Goal: Navigation & Orientation: Understand site structure

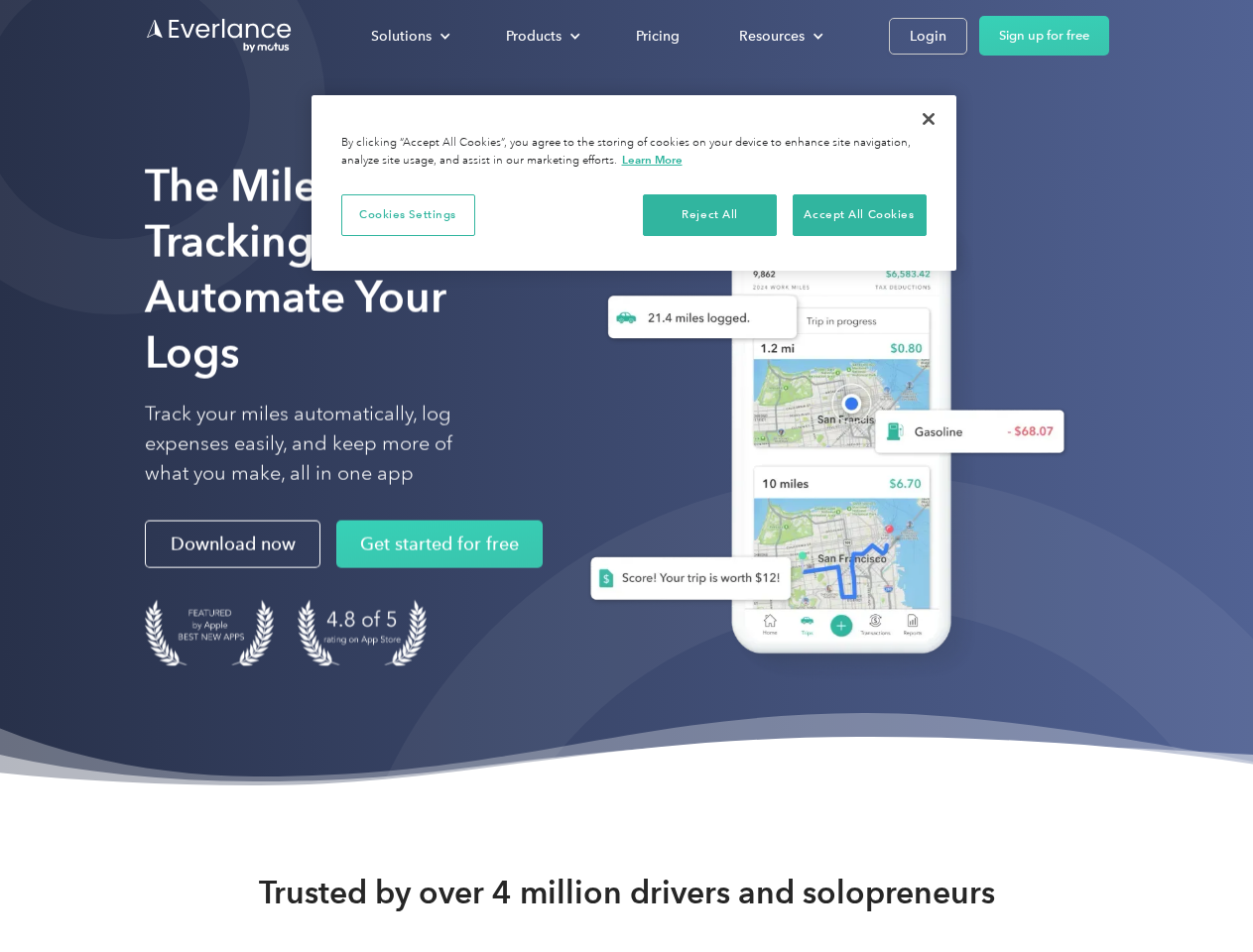
click at [410, 36] on div "Solutions" at bounding box center [401, 36] width 61 height 25
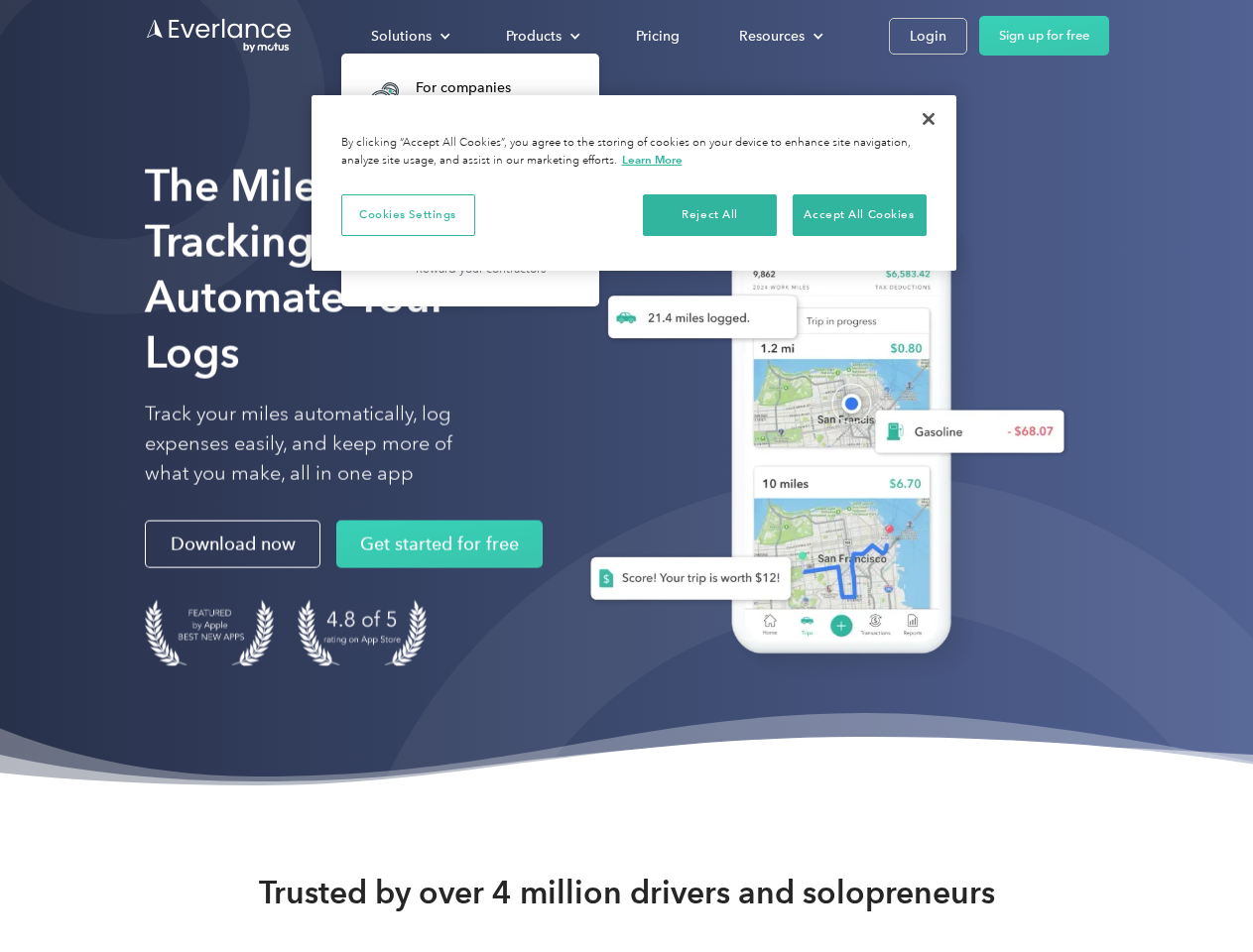
click at [541, 36] on div "Products" at bounding box center [534, 36] width 56 height 25
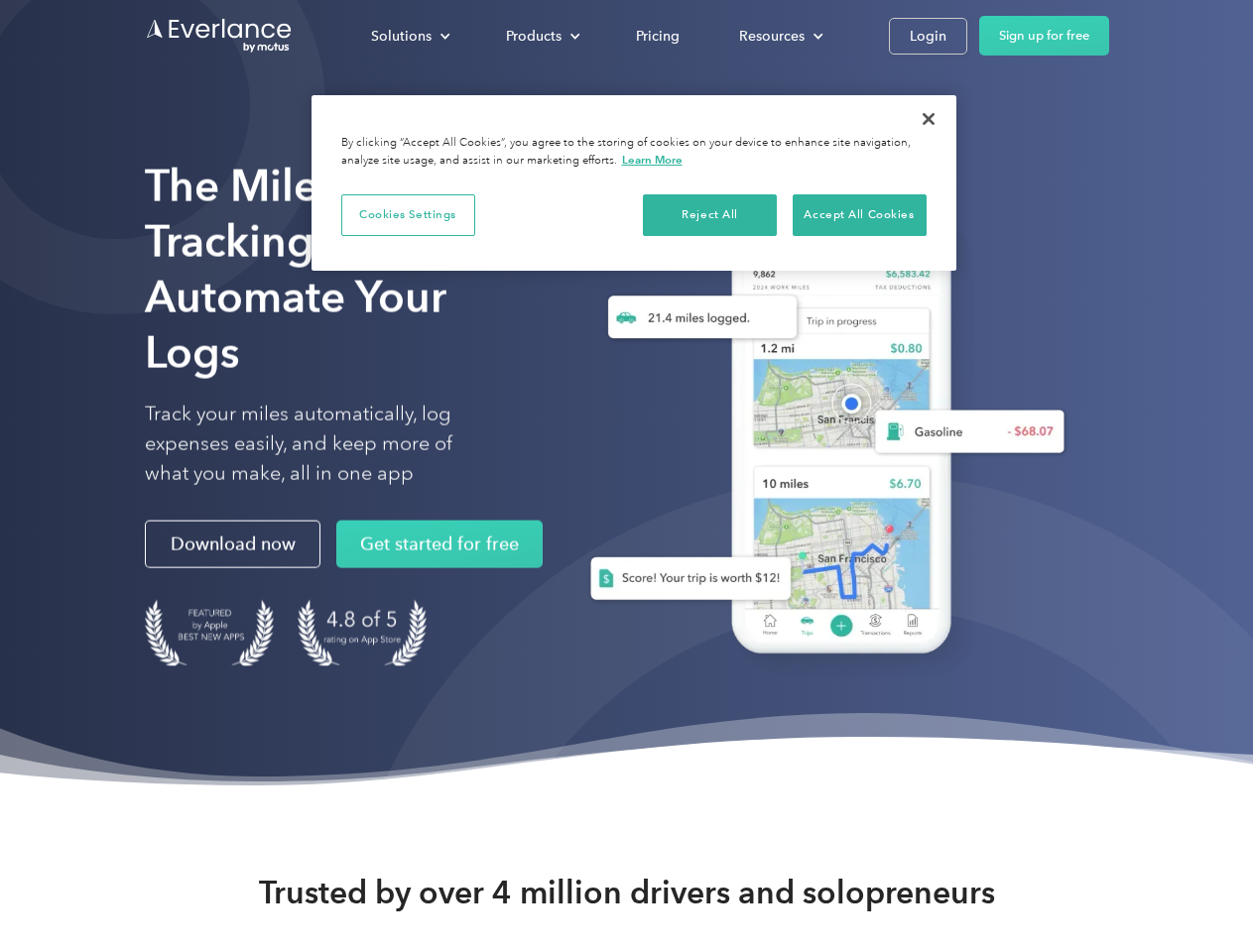
click at [779, 36] on div "Resources" at bounding box center [772, 36] width 65 height 25
click at [408, 214] on button "Cookies Settings" at bounding box center [408, 215] width 134 height 42
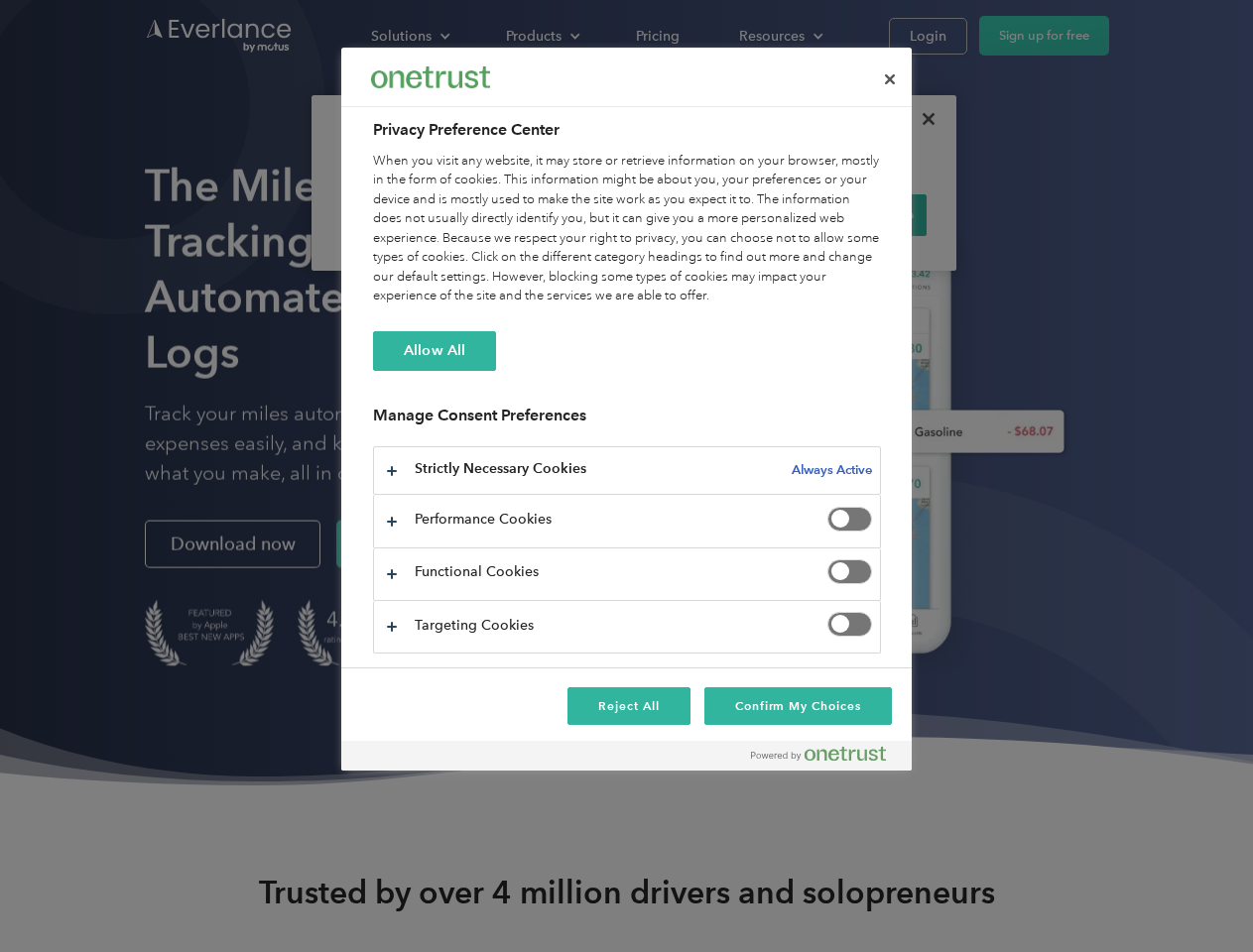
click at [710, 214] on div "When you visit any website, it may store or retrieve information on your browse…" at bounding box center [627, 229] width 508 height 155
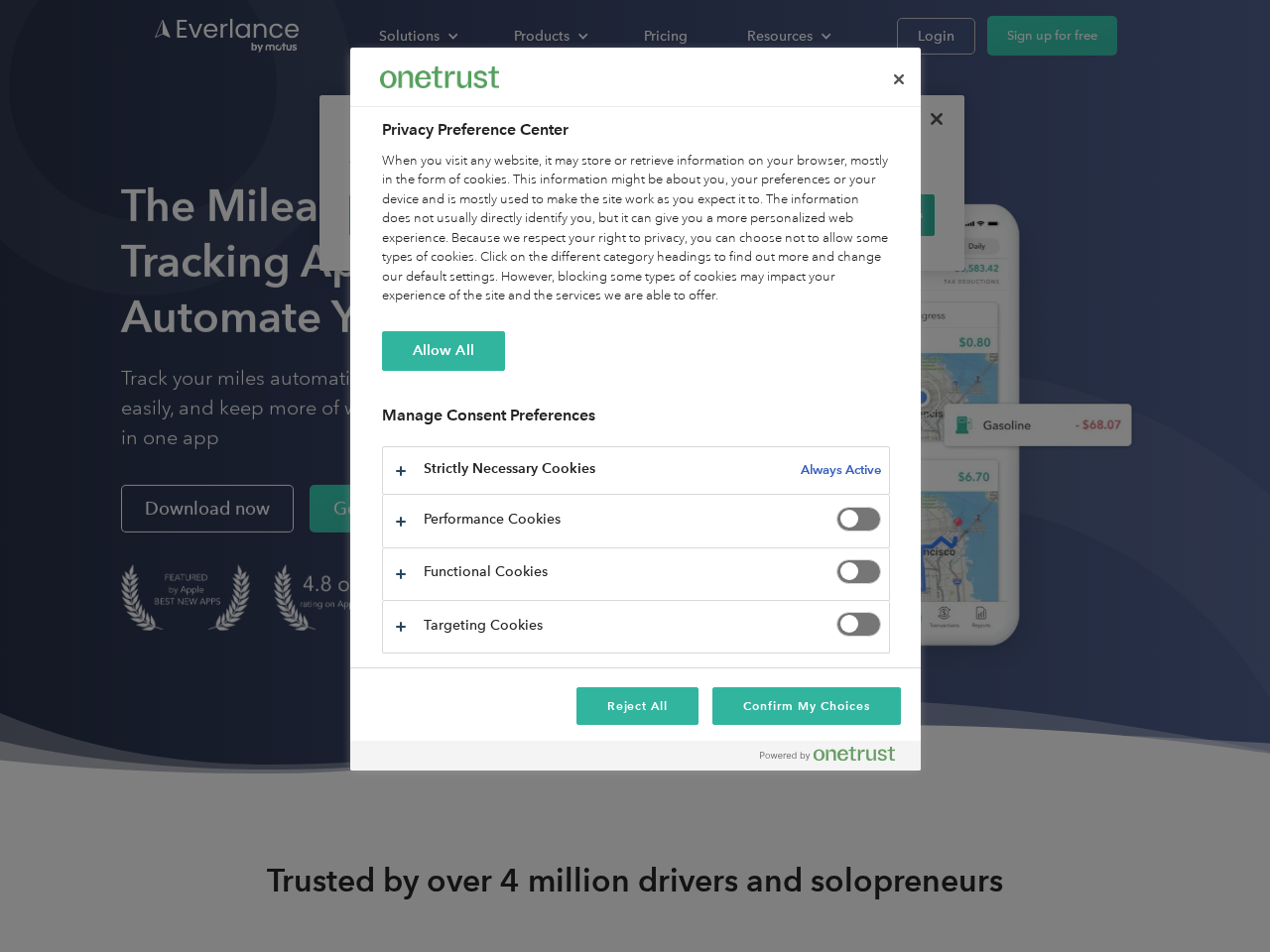
click at [859, 214] on div "When you visit any website, it may store or retrieve information on your browse…" at bounding box center [636, 229] width 508 height 155
click at [929, 119] on div at bounding box center [635, 476] width 1270 height 952
